Goal: Find specific page/section

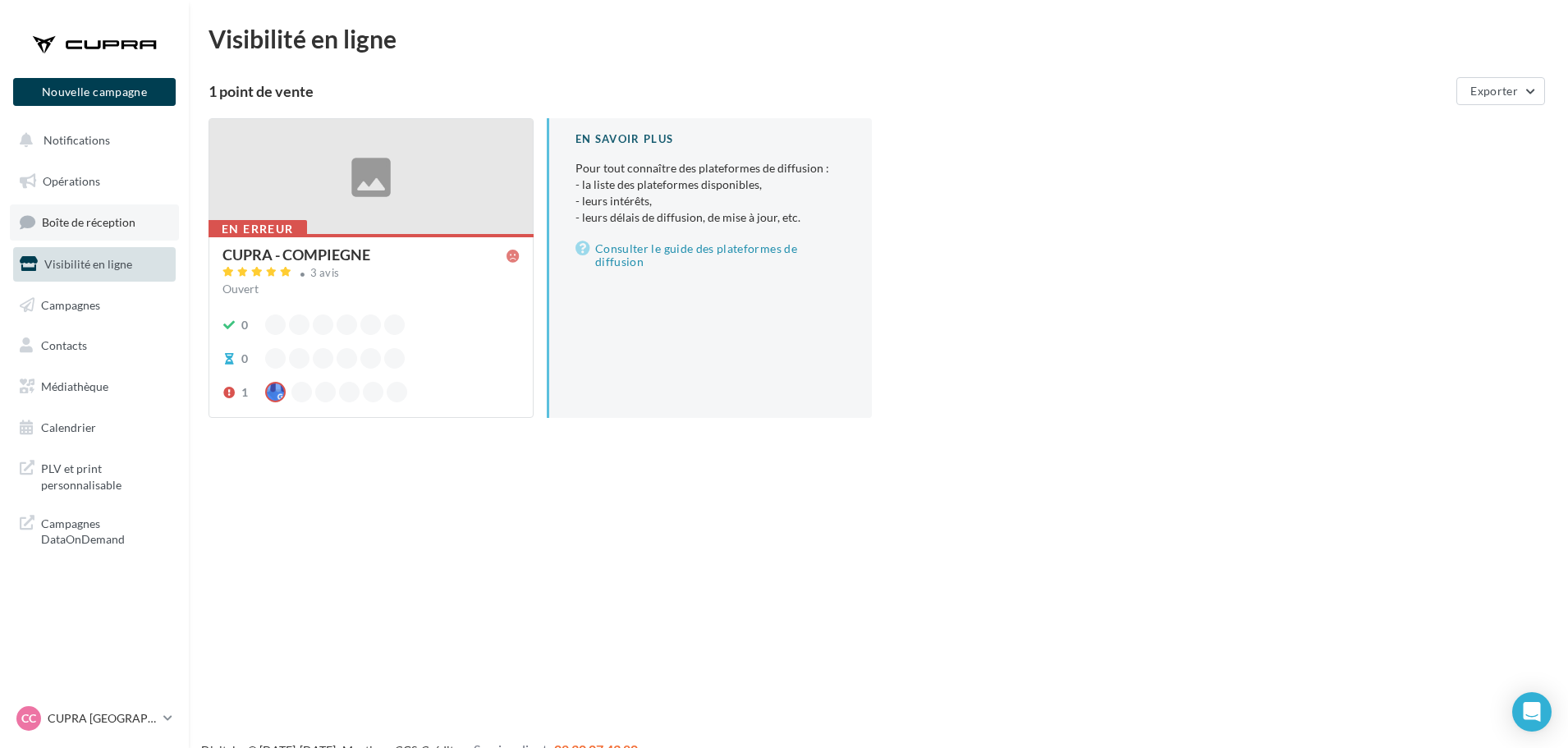
click at [66, 219] on span "Boîte de réception" at bounding box center [89, 221] width 93 height 14
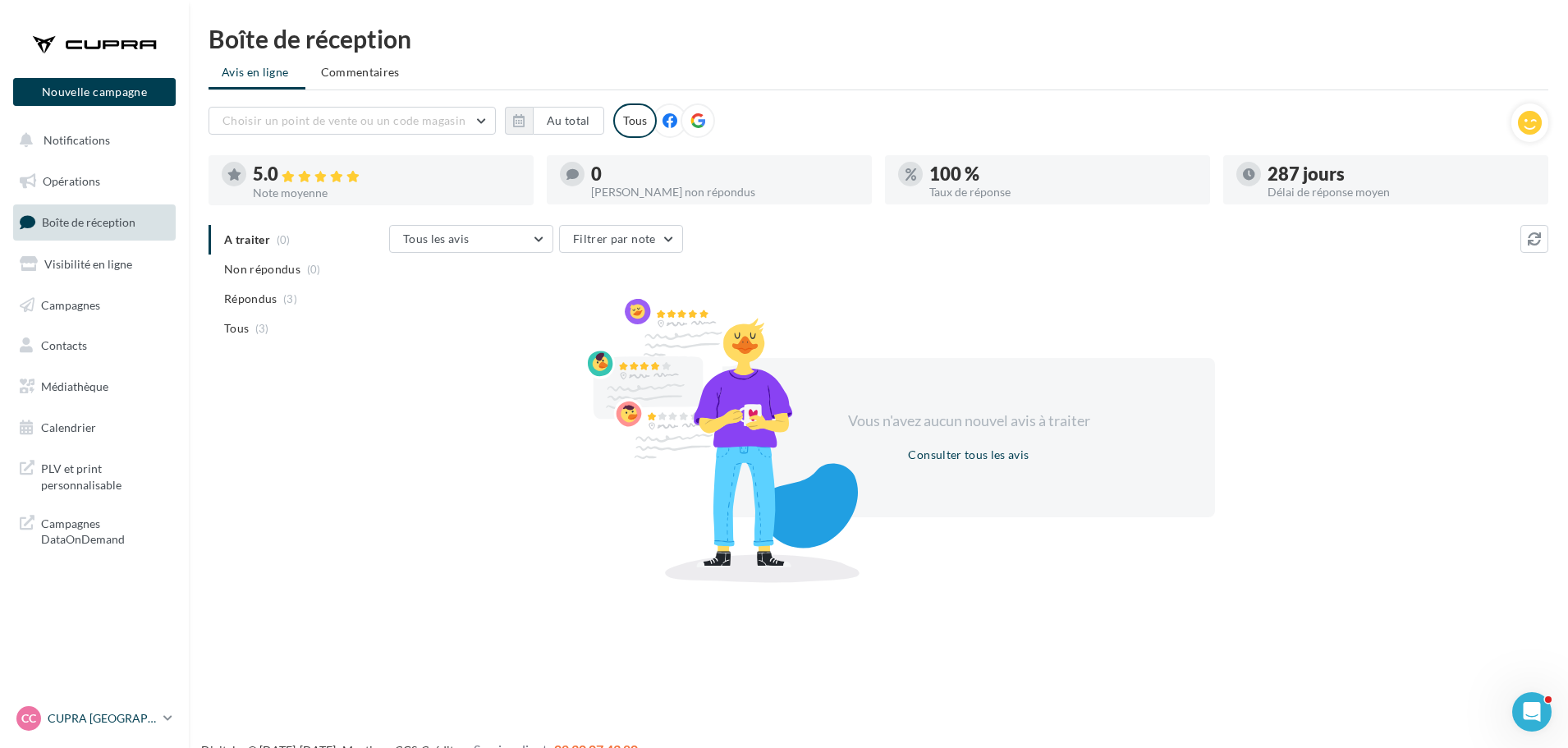
click at [162, 720] on link "CC CUPRA Compiègne cupra_compiegne" at bounding box center [94, 718] width 162 height 31
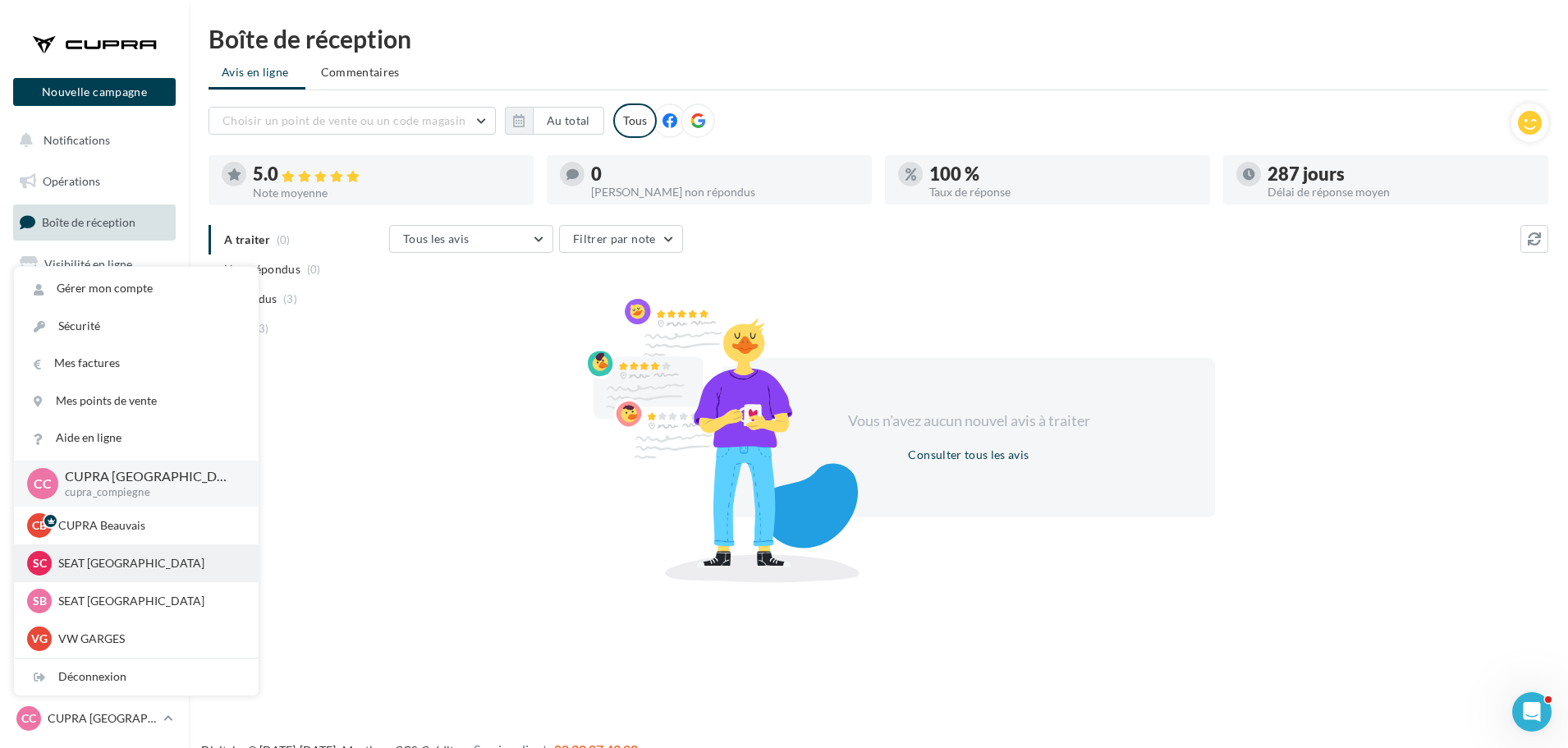
click at [155, 556] on p "SEAT [GEOGRAPHIC_DATA]" at bounding box center [148, 563] width 180 height 17
